Goal: Task Accomplishment & Management: Use online tool/utility

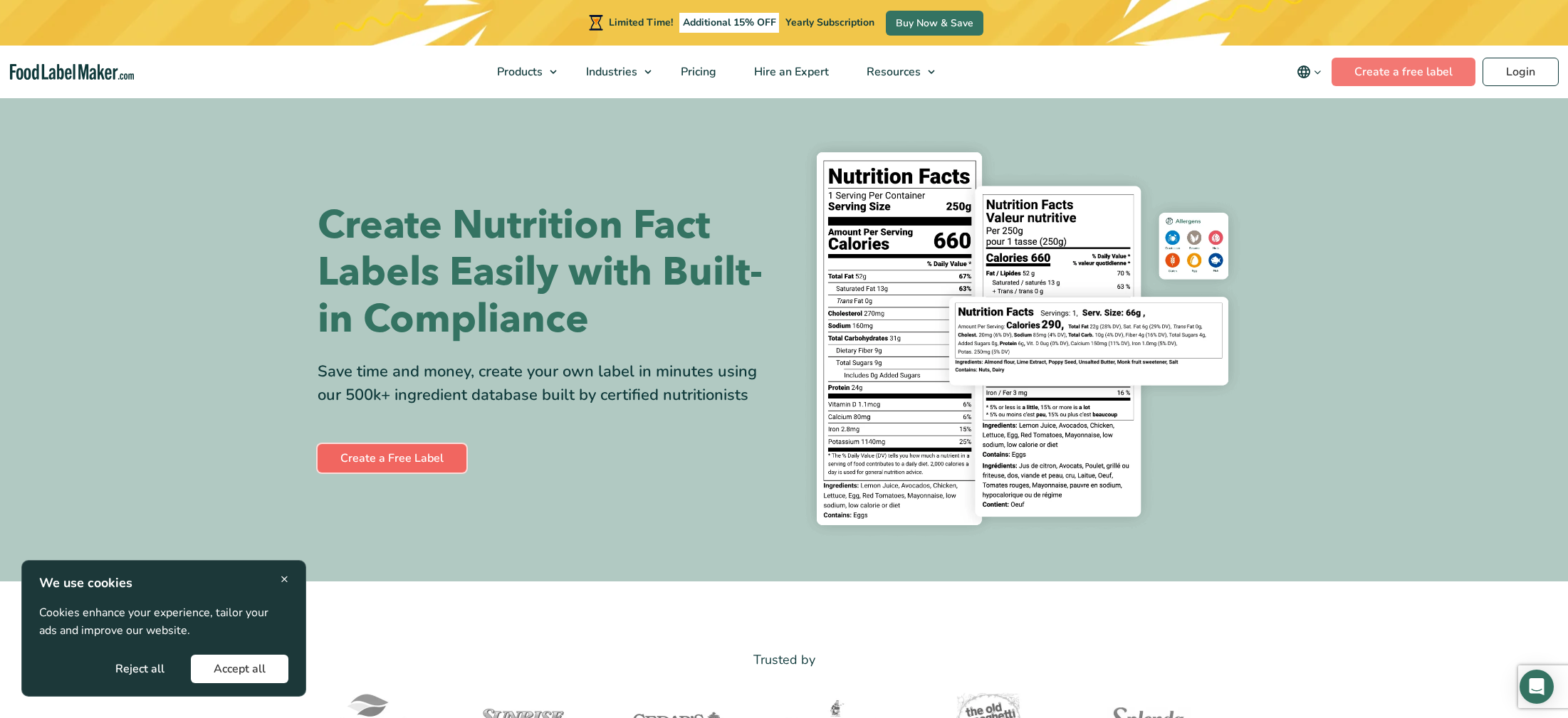
click at [439, 449] on link "Create a Free Label" at bounding box center [392, 458] width 149 height 29
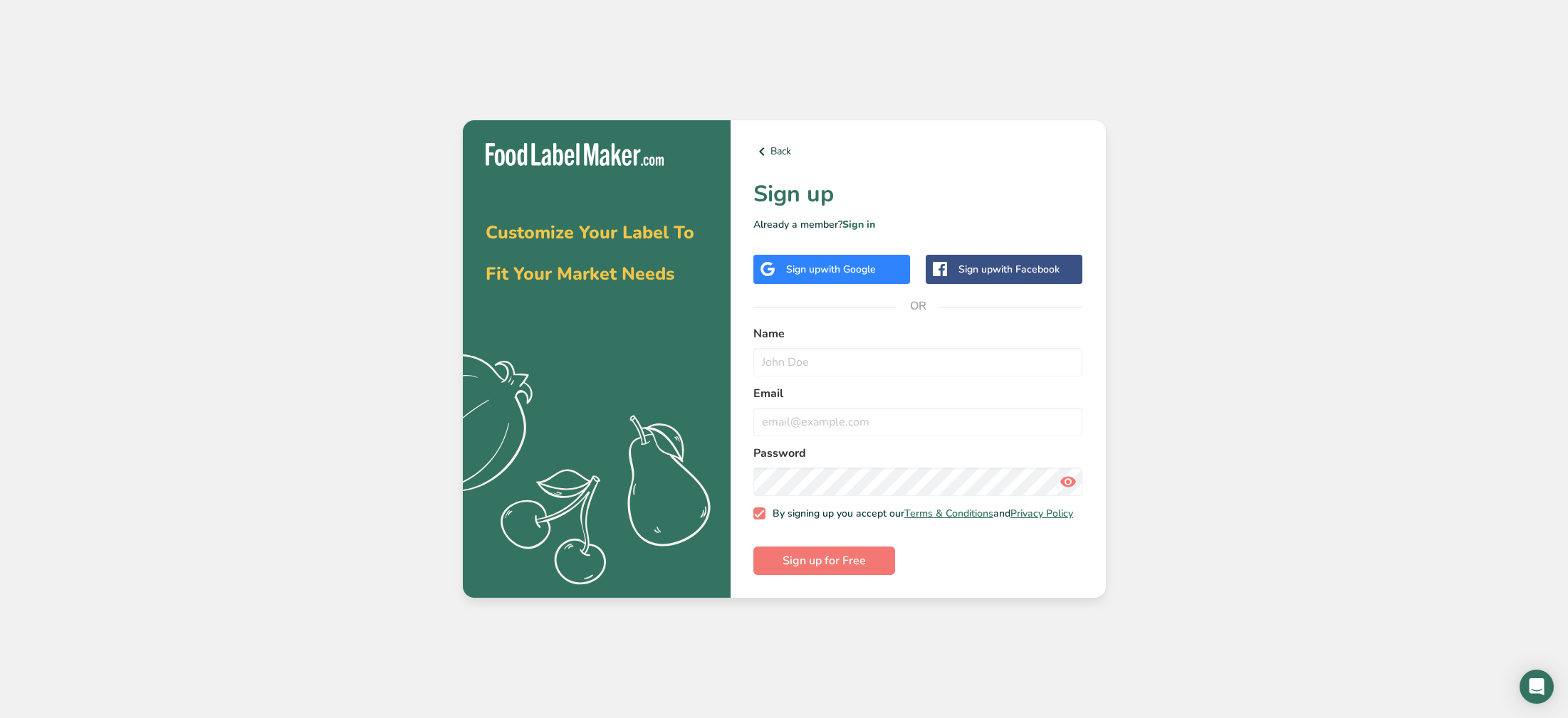
click at [884, 268] on div "Sign up with Google" at bounding box center [831, 269] width 156 height 29
